Goal: Information Seeking & Learning: Learn about a topic

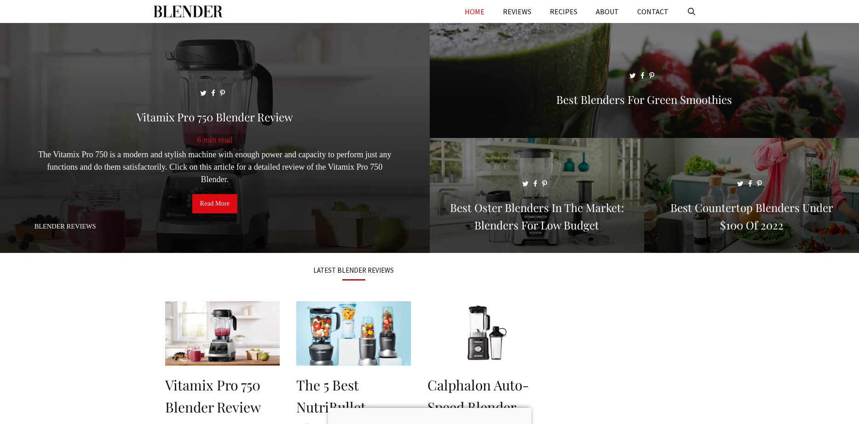
click at [224, 203] on link "Read More" at bounding box center [214, 203] width 45 height 19
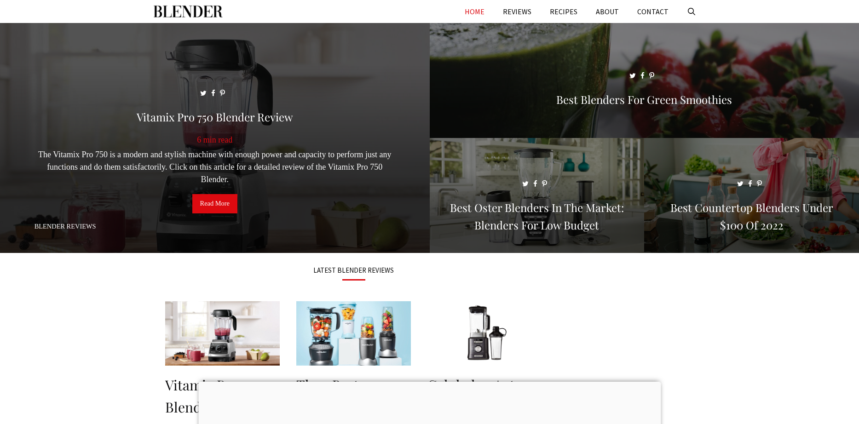
click at [216, 203] on link "Read More" at bounding box center [214, 203] width 45 height 19
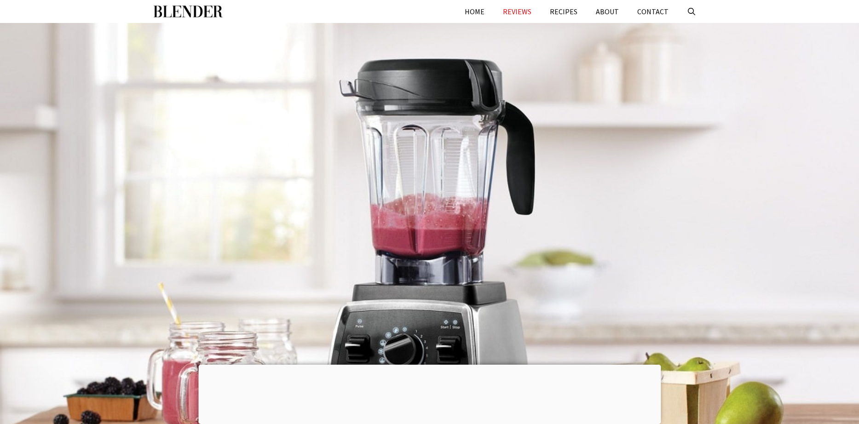
click at [652, 332] on div at bounding box center [429, 238] width 859 height 430
